Goal: Use online tool/utility: Utilize a website feature to perform a specific function

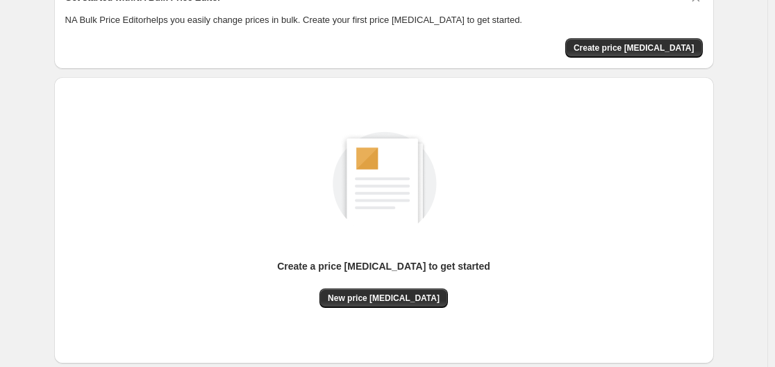
scroll to position [139, 0]
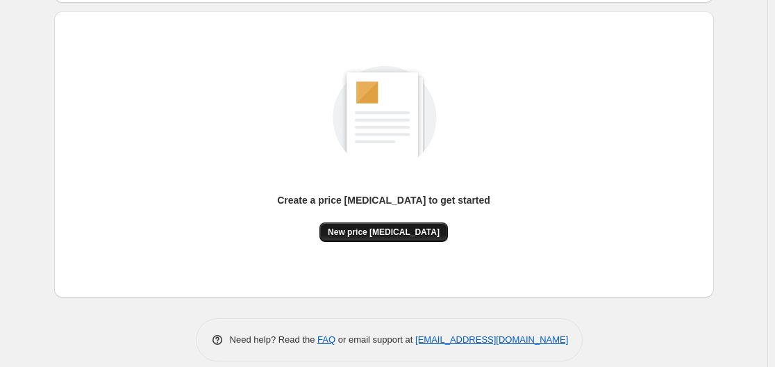
click at [432, 230] on button "New price [MEDICAL_DATA]" at bounding box center [383, 231] width 128 height 19
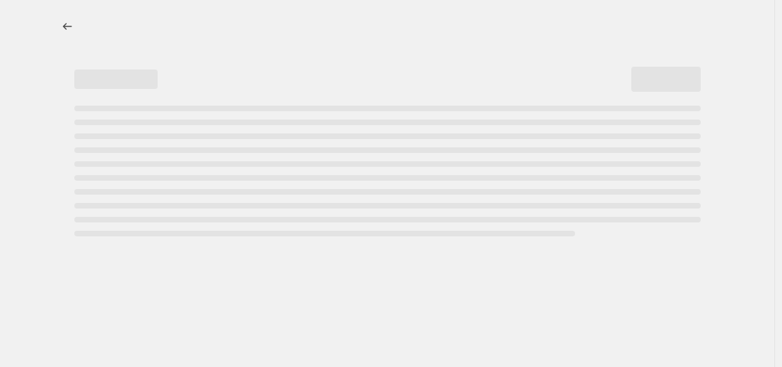
select select "percentage"
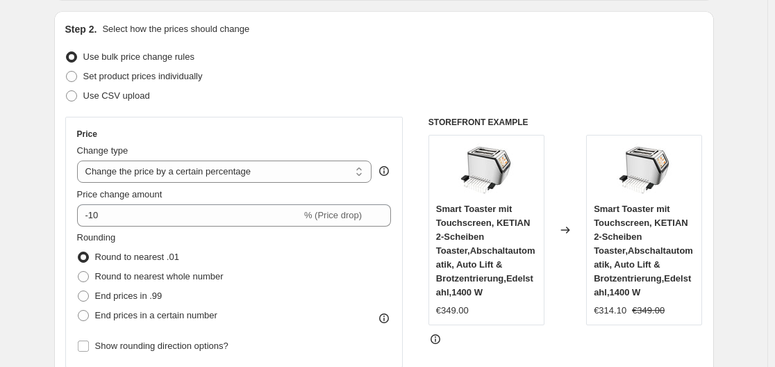
scroll to position [208, 0]
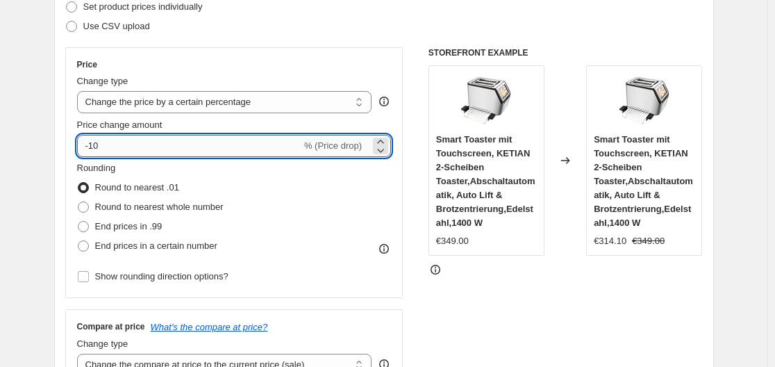
click at [271, 156] on input "-10" at bounding box center [189, 146] width 224 height 22
type input "-1"
type input "-35"
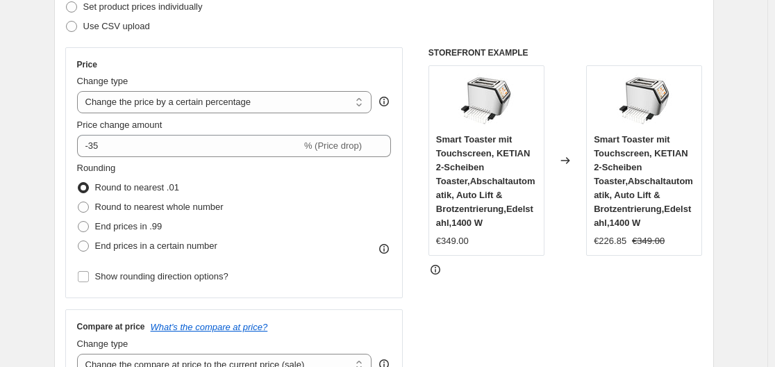
click at [332, 1] on div "Set product prices individually" at bounding box center [383, 6] width 637 height 19
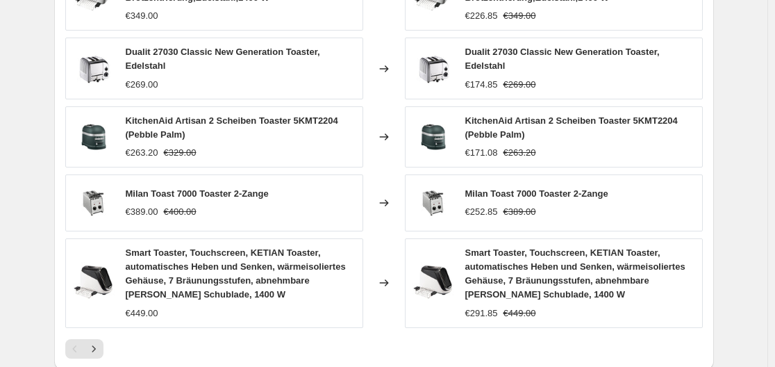
scroll to position [1081, 0]
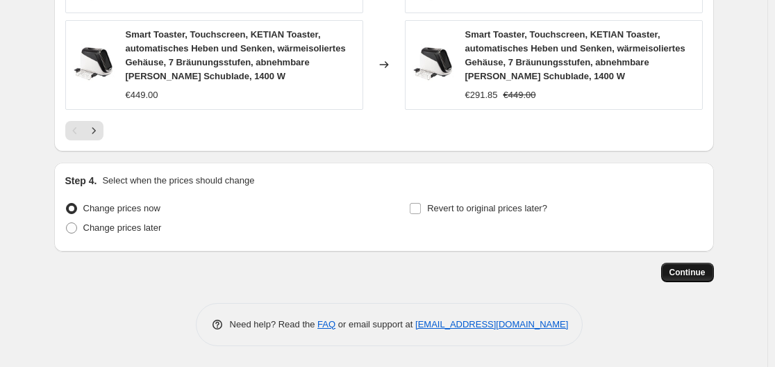
click at [702, 278] on button "Continue" at bounding box center [687, 271] width 53 height 19
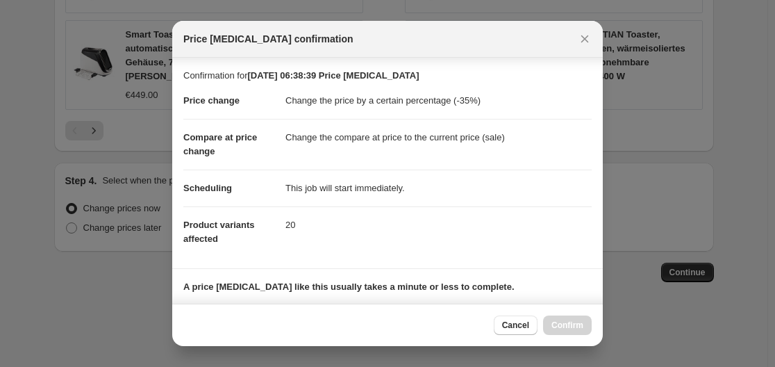
scroll to position [218, 0]
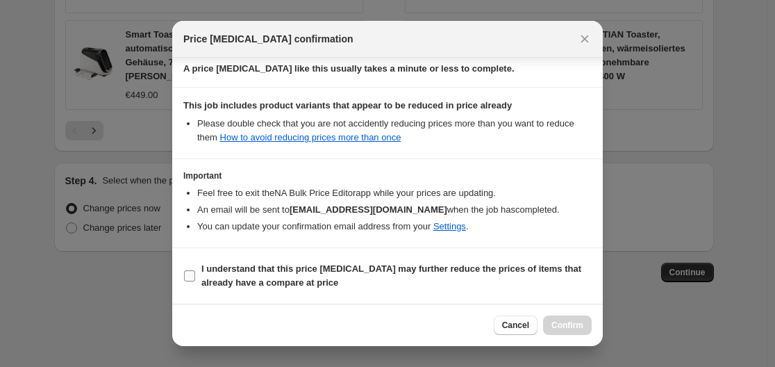
click at [346, 272] on b "I understand that this price [MEDICAL_DATA] may further reduce the prices of it…" at bounding box center [391, 275] width 380 height 24
click at [195, 272] on input "I understand that this price [MEDICAL_DATA] may further reduce the prices of it…" at bounding box center [189, 275] width 11 height 11
checkbox input "true"
click at [564, 317] on button "Confirm" at bounding box center [567, 324] width 49 height 19
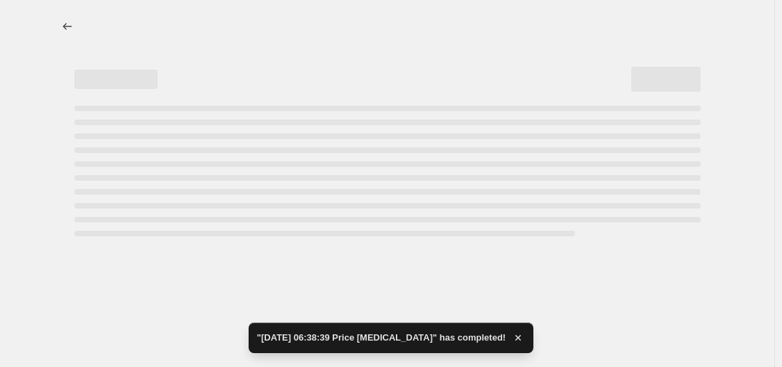
select select "percentage"
